Goal: Task Accomplishment & Management: Use online tool/utility

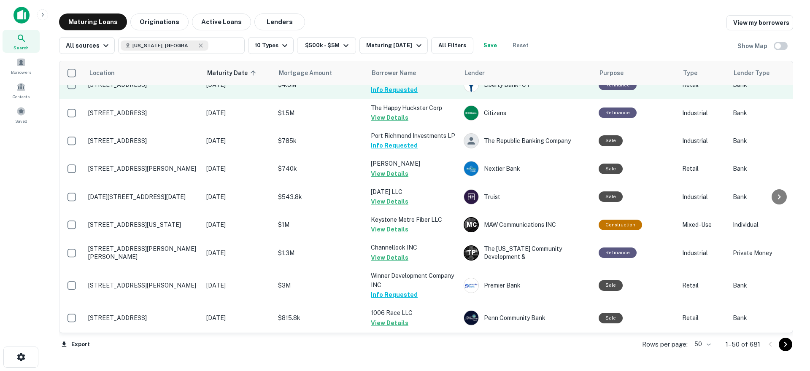
scroll to position [507, 0]
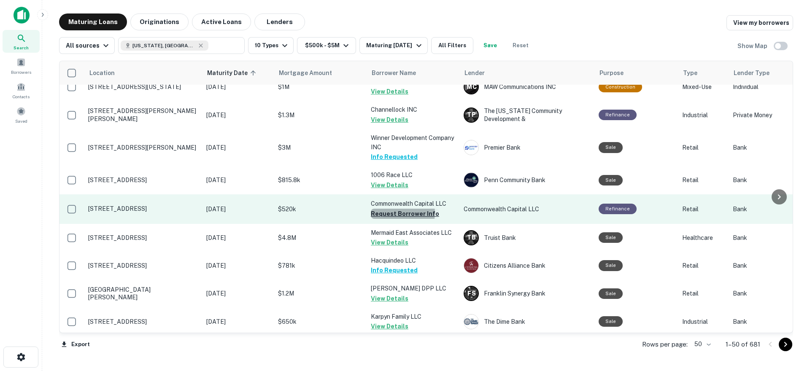
click at [395, 209] on button "Request Borrower Info" at bounding box center [405, 214] width 68 height 10
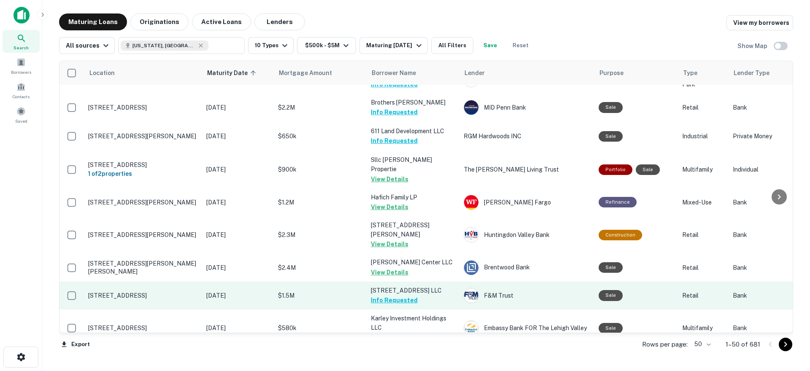
scroll to position [1258, 0]
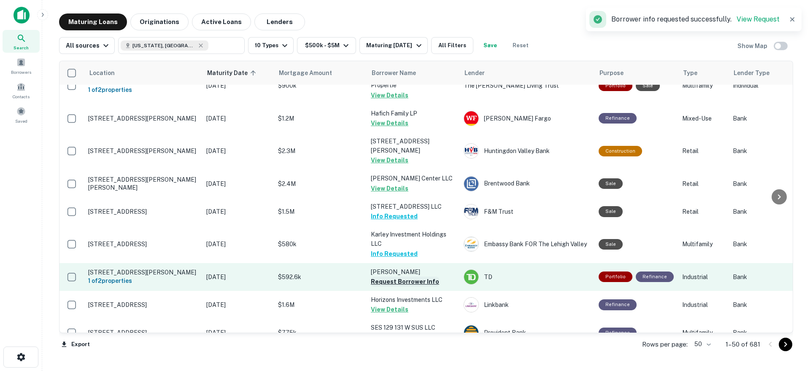
click at [400, 277] on button "Request Borrower Info" at bounding box center [405, 282] width 68 height 10
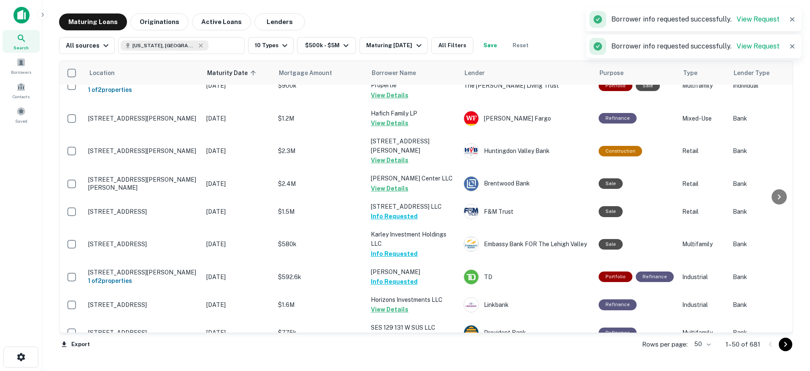
click at [784, 345] on icon "Go to next page" at bounding box center [786, 345] width 10 height 10
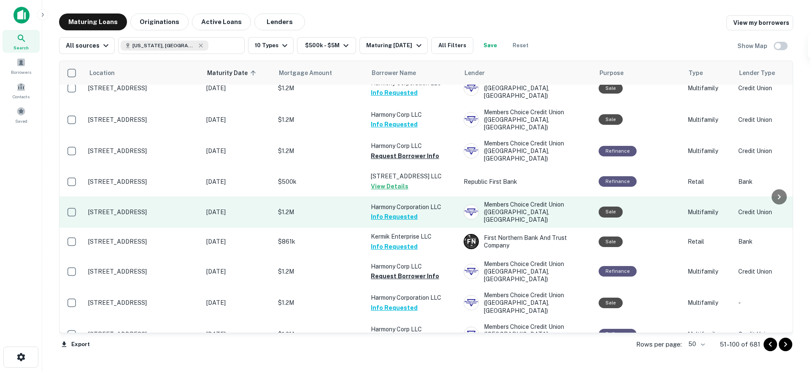
scroll to position [920, 0]
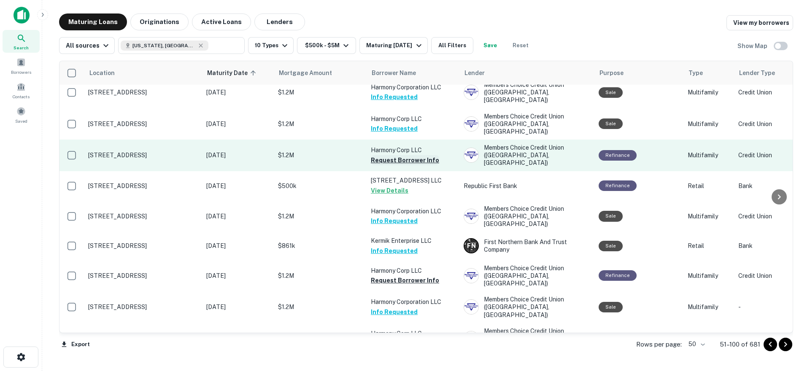
click at [400, 155] on button "Request Borrower Info" at bounding box center [405, 160] width 68 height 10
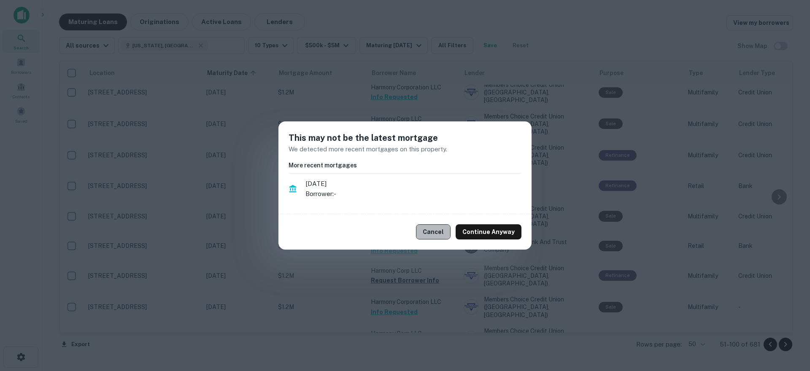
click at [436, 232] on button "Cancel" at bounding box center [433, 232] width 35 height 15
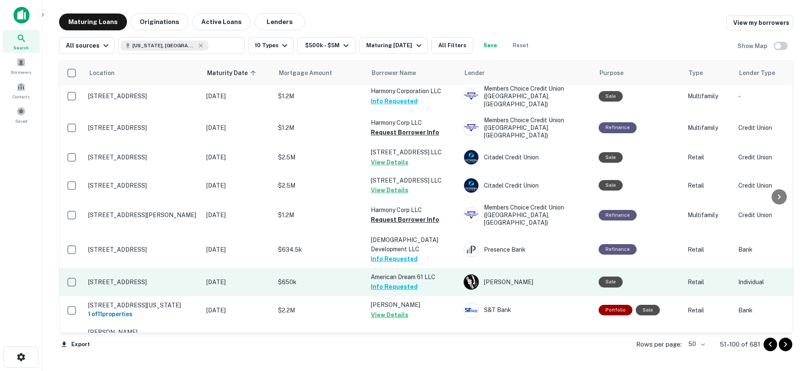
scroll to position [1258, 0]
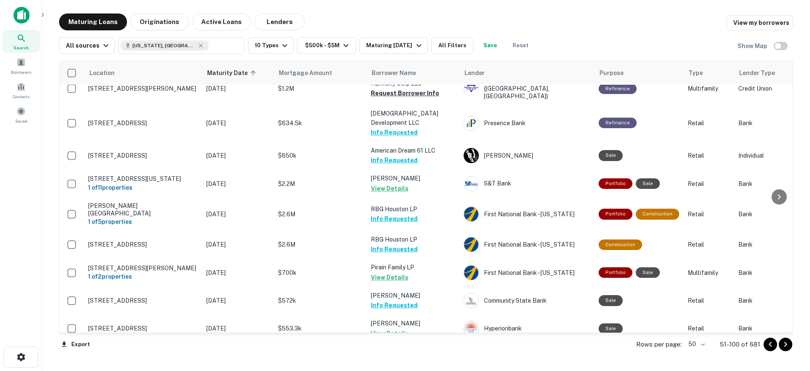
click at [411, 357] on button "Request Borrower Info" at bounding box center [405, 362] width 68 height 10
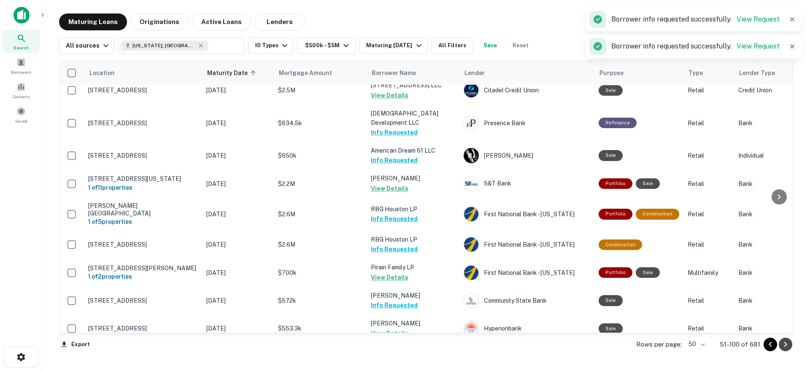
click at [781, 345] on icon "Go to next page" at bounding box center [786, 345] width 10 height 10
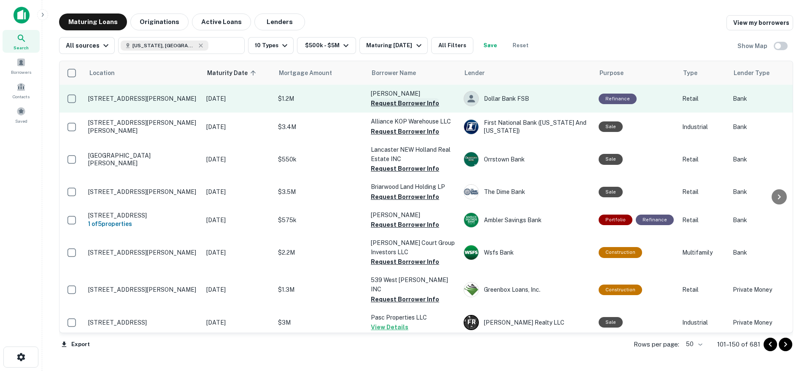
click at [394, 103] on button "Request Borrower Info" at bounding box center [405, 103] width 68 height 10
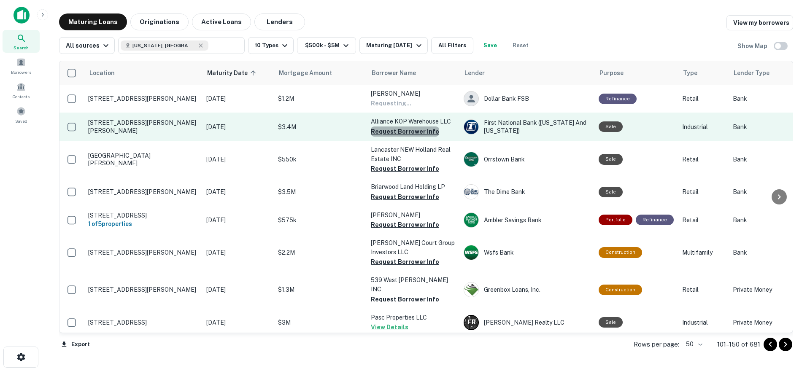
click at [405, 133] on button "Request Borrower Info" at bounding box center [405, 132] width 68 height 10
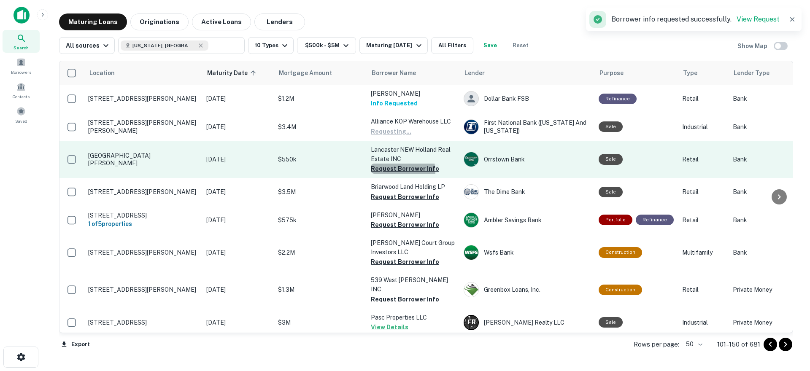
click at [401, 171] on button "Request Borrower Info" at bounding box center [405, 169] width 68 height 10
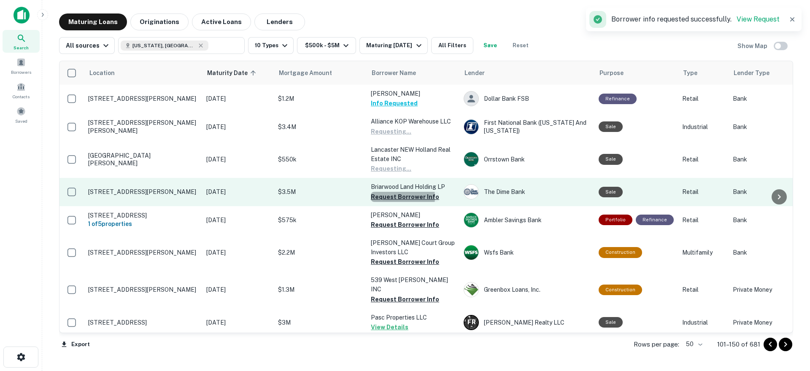
click at [395, 197] on button "Request Borrower Info" at bounding box center [405, 197] width 68 height 10
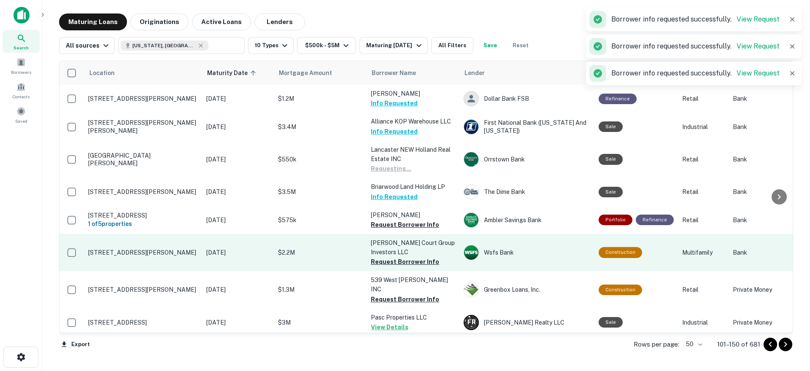
click at [393, 228] on button "Request Borrower Info" at bounding box center [405, 225] width 68 height 10
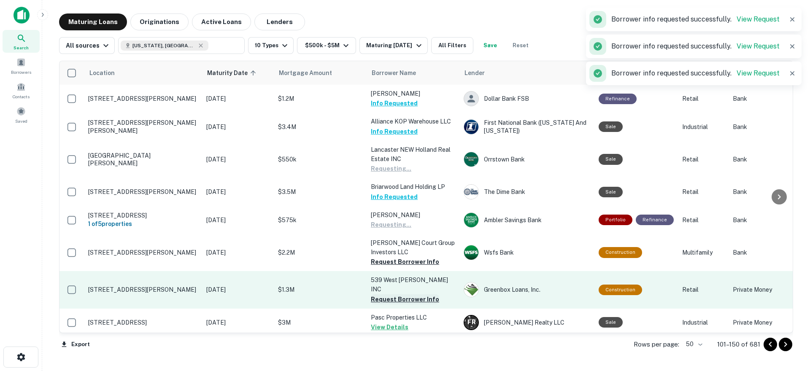
click at [397, 266] on button "Request Borrower Info" at bounding box center [405, 262] width 68 height 10
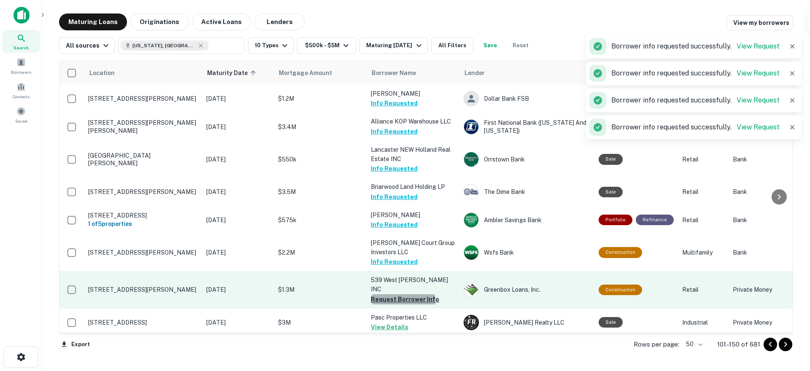
click at [399, 298] on button "Request Borrower Info" at bounding box center [405, 300] width 68 height 10
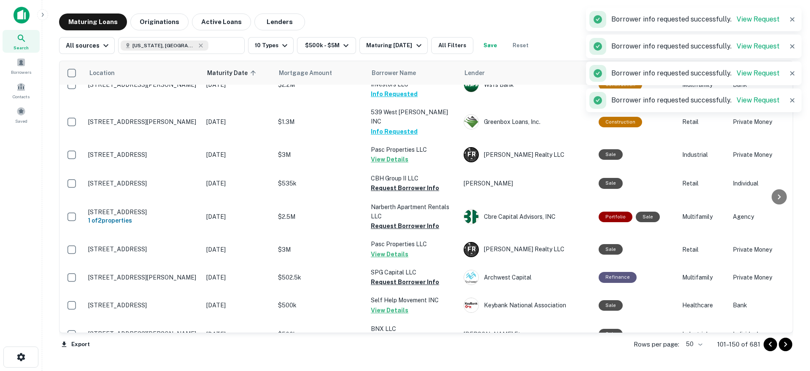
scroll to position [169, 0]
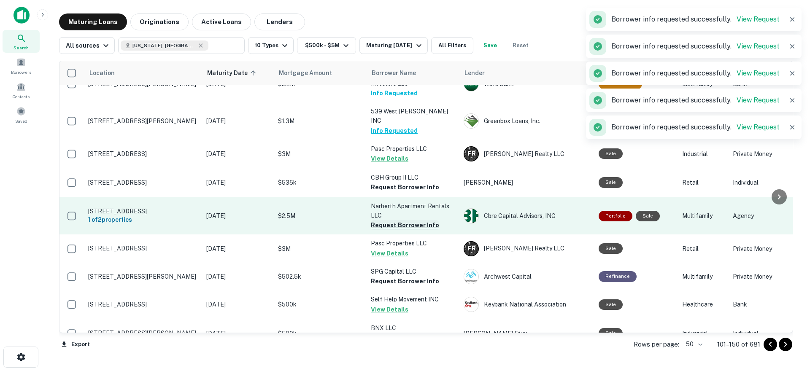
click at [395, 224] on button "Request Borrower Info" at bounding box center [405, 225] width 68 height 10
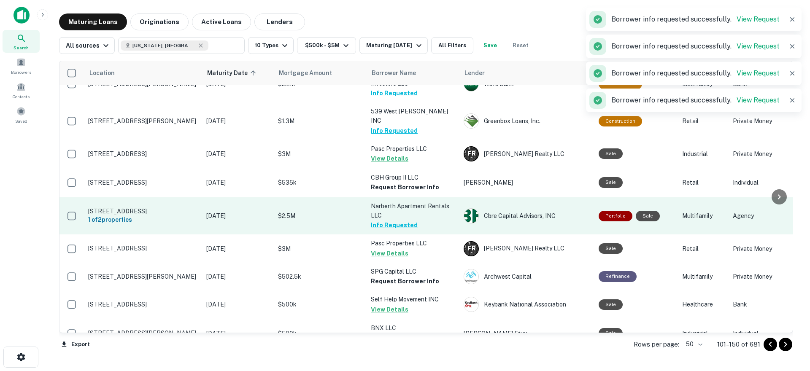
click at [384, 182] on button "Request Borrower Info" at bounding box center [405, 187] width 68 height 10
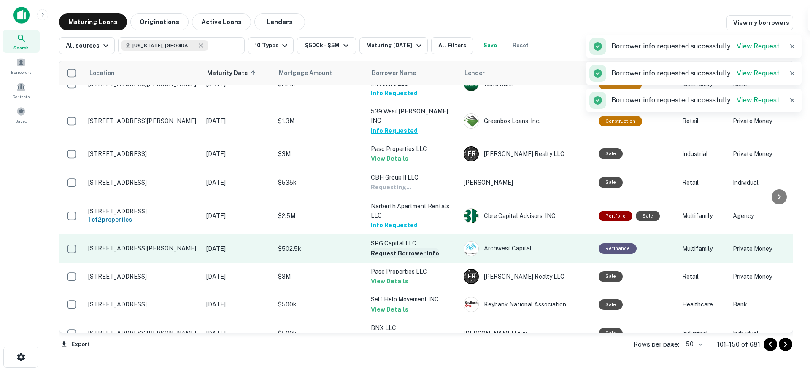
click at [400, 249] on button "Request Borrower Info" at bounding box center [405, 254] width 68 height 10
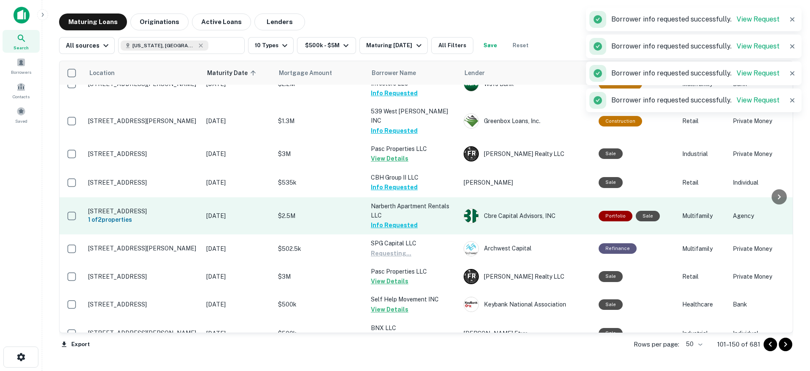
scroll to position [338, 0]
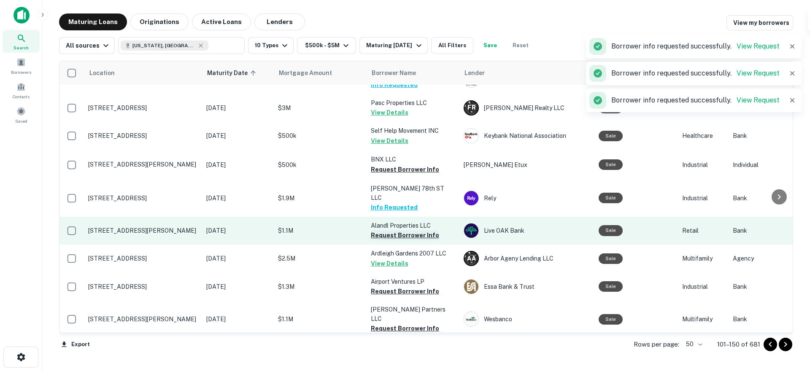
click at [399, 230] on button "Request Borrower Info" at bounding box center [405, 235] width 68 height 10
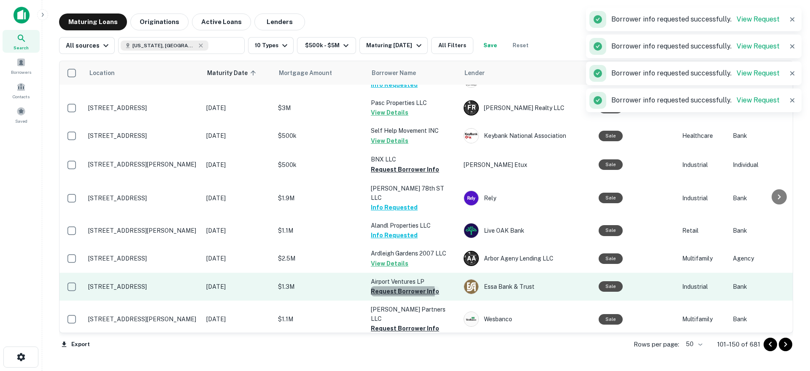
click at [401, 287] on button "Request Borrower Info" at bounding box center [405, 292] width 68 height 10
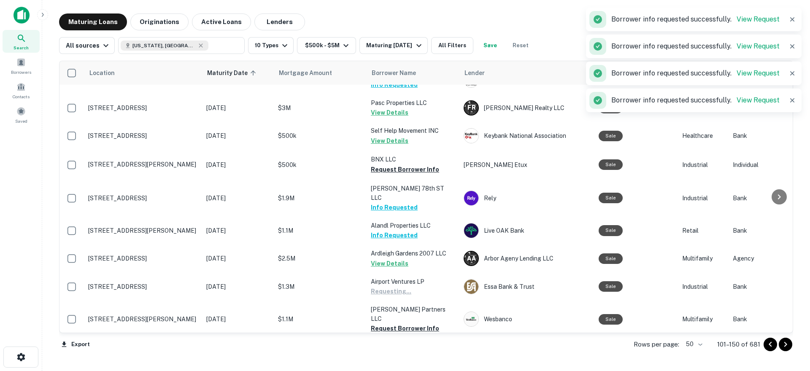
scroll to position [464, 0]
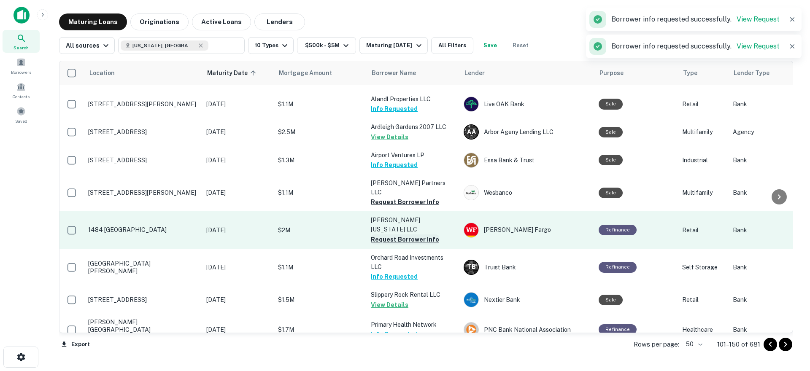
click at [396, 235] on button "Request Borrower Info" at bounding box center [405, 240] width 68 height 10
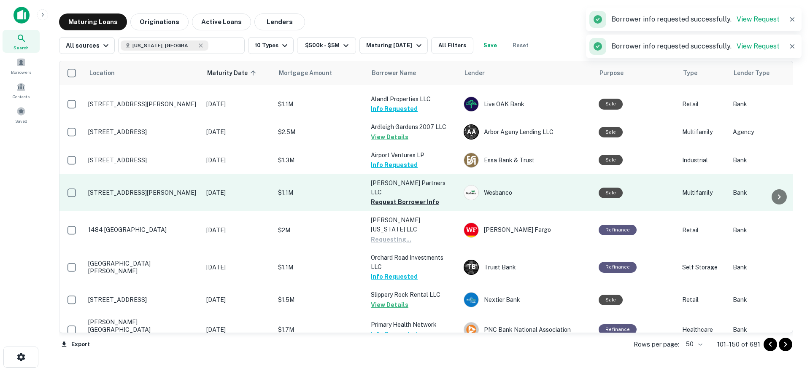
click at [394, 197] on button "Request Borrower Info" at bounding box center [405, 202] width 68 height 10
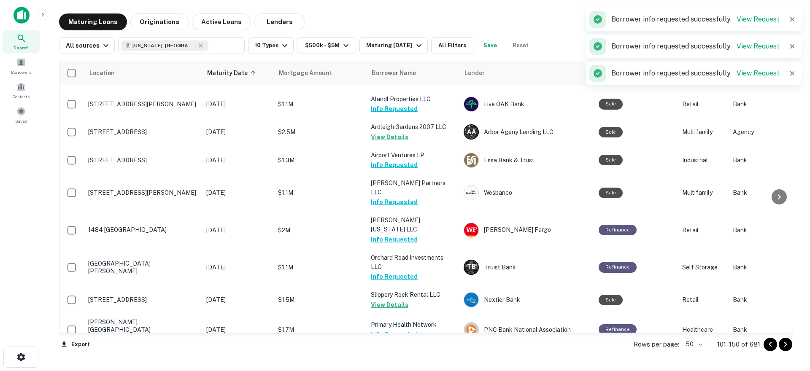
scroll to position [591, 0]
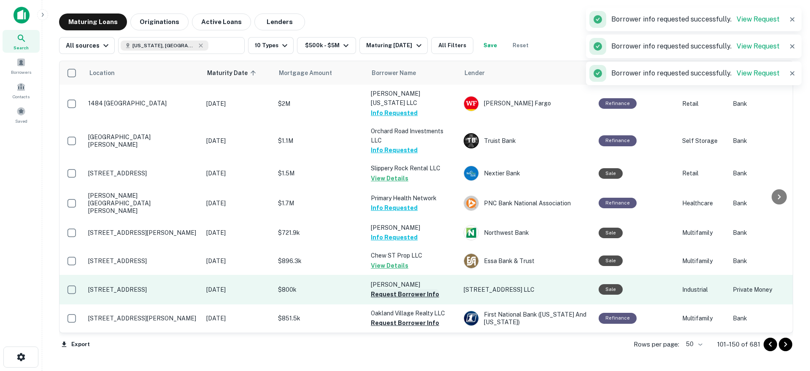
click at [402, 290] on button "Request Borrower Info" at bounding box center [405, 295] width 68 height 10
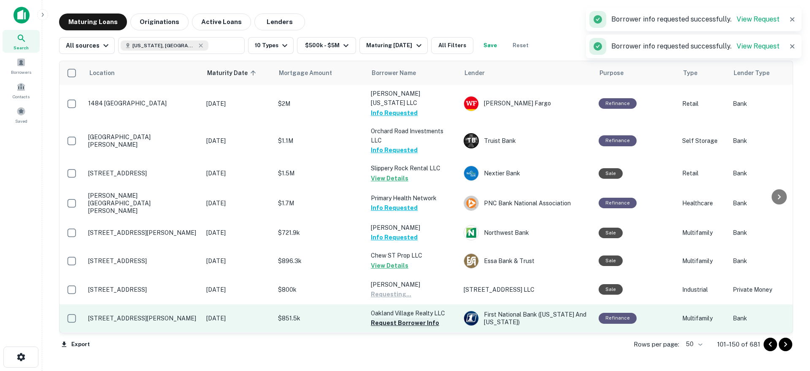
click at [399, 318] on button "Request Borrower Info" at bounding box center [405, 323] width 68 height 10
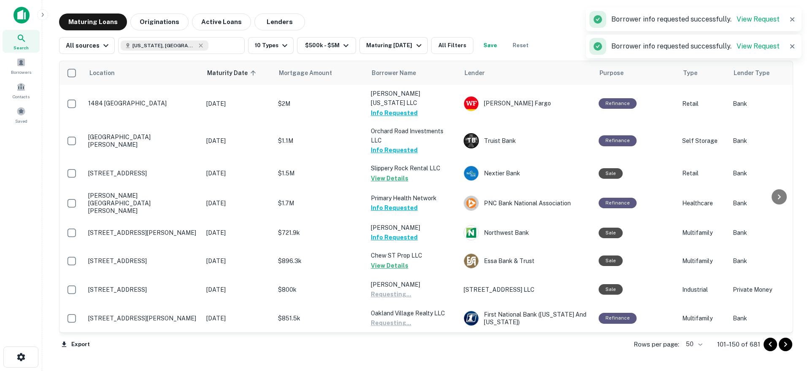
click at [399, 347] on button "Request Borrower Info" at bounding box center [405, 352] width 68 height 10
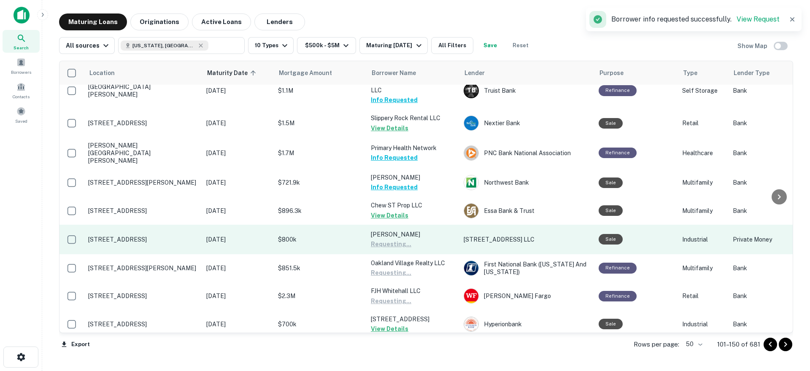
scroll to position [718, 0]
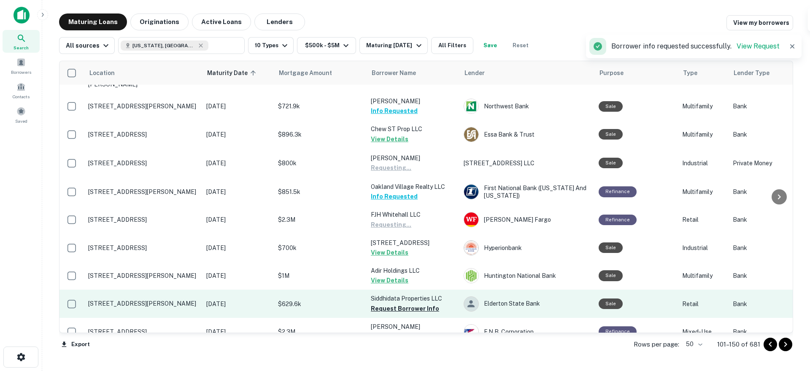
click at [393, 304] on button "Request Borrower Info" at bounding box center [405, 309] width 68 height 10
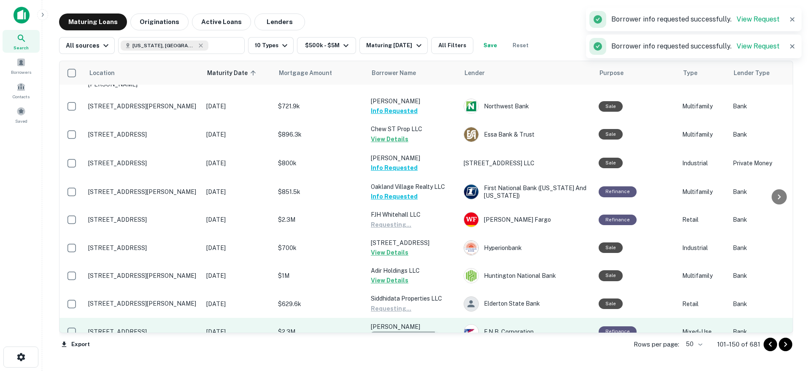
click at [396, 332] on button "Request Borrower Info" at bounding box center [405, 337] width 68 height 10
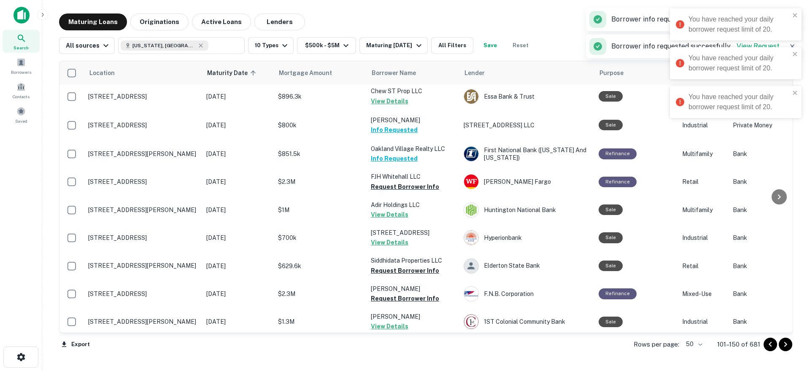
scroll to position [802, 0]
